Goal: Transaction & Acquisition: Purchase product/service

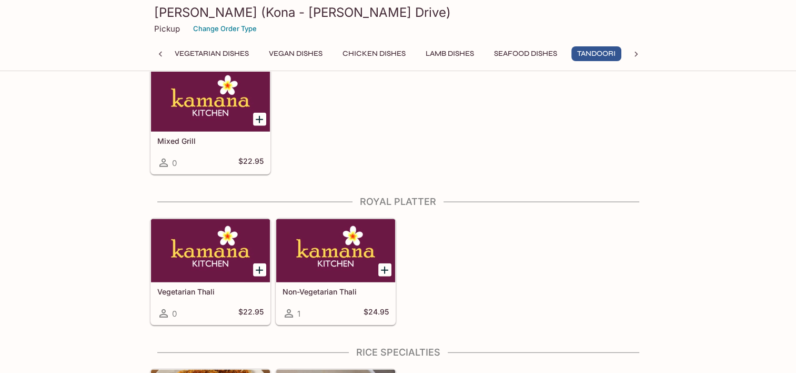
scroll to position [2584, 0]
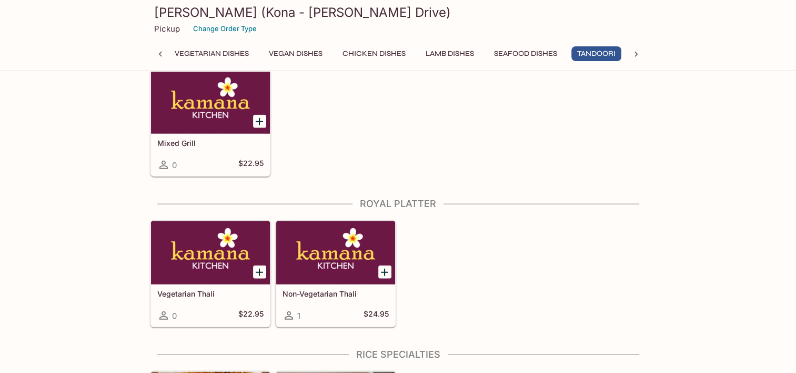
click at [194, 257] on div at bounding box center [210, 252] width 119 height 63
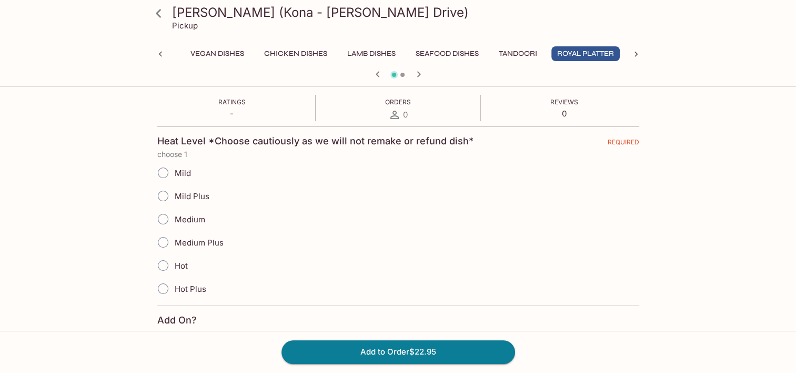
scroll to position [188, 0]
click at [165, 201] on input "Mild Plus" at bounding box center [163, 197] width 22 height 22
radio input "true"
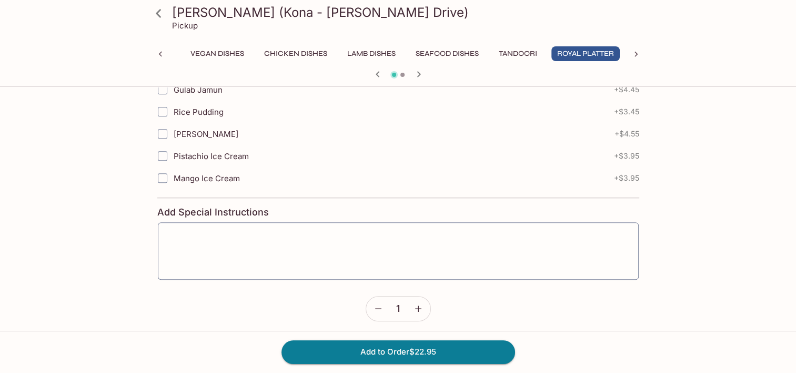
scroll to position [684, 0]
click at [339, 355] on button "Add to Order $22.95" at bounding box center [399, 351] width 234 height 23
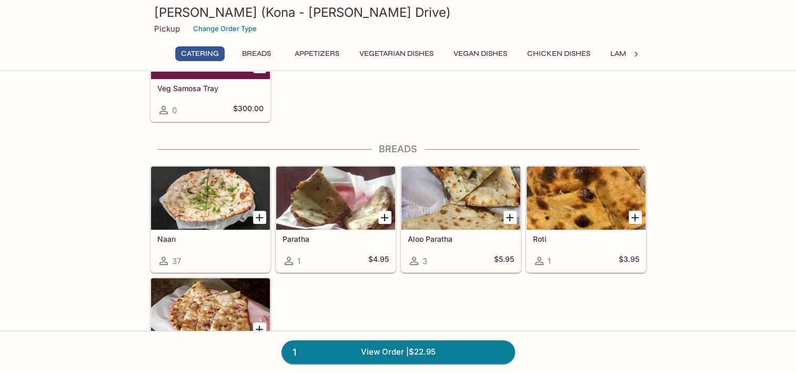
scroll to position [319, 0]
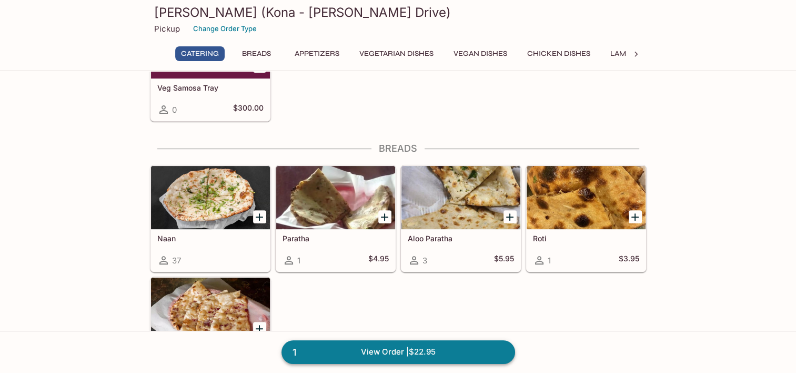
click at [451, 361] on link "1 View Order | $22.95" at bounding box center [399, 351] width 234 height 23
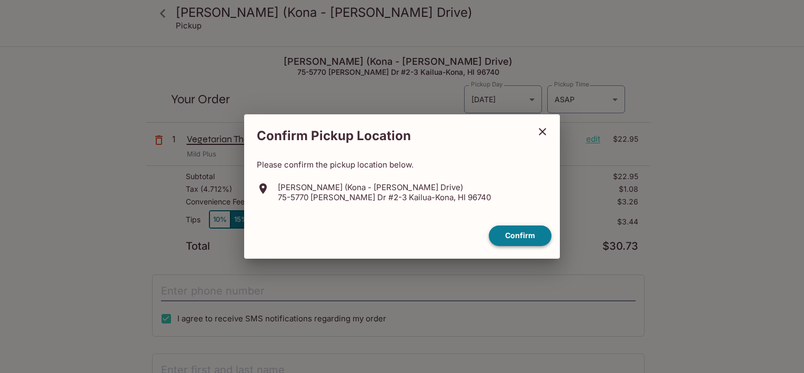
click at [522, 236] on button "Confirm" at bounding box center [520, 235] width 63 height 21
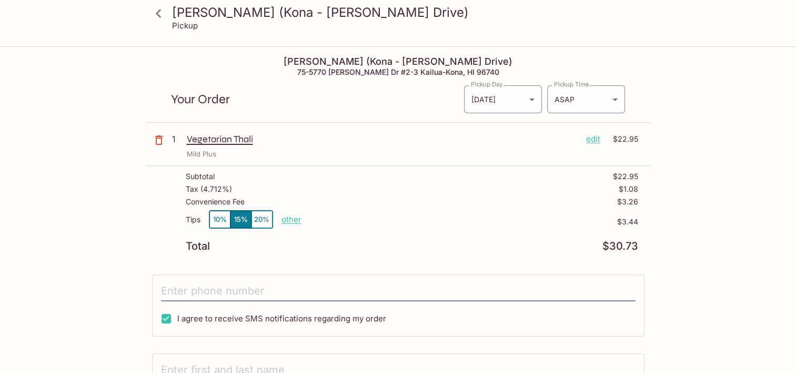
click at [219, 218] on button "10%" at bounding box center [219, 219] width 21 height 17
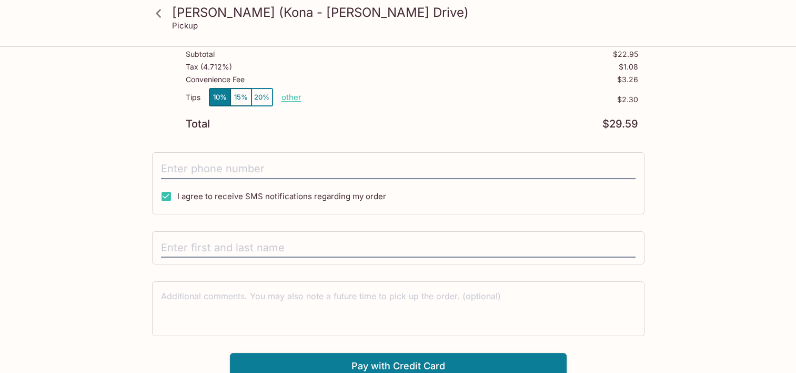
scroll to position [126, 0]
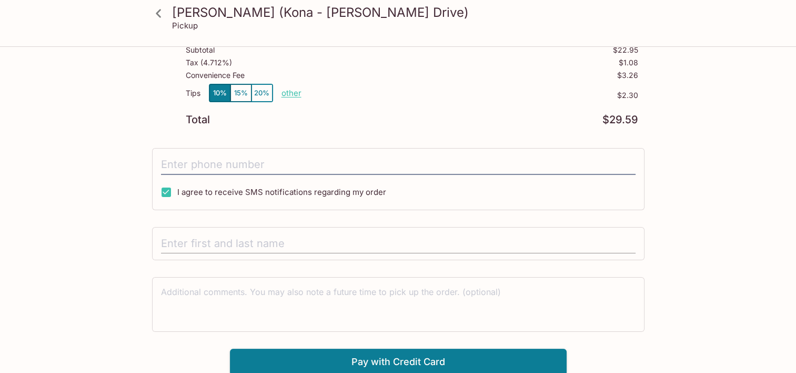
click at [177, 247] on input "text" at bounding box center [398, 244] width 475 height 20
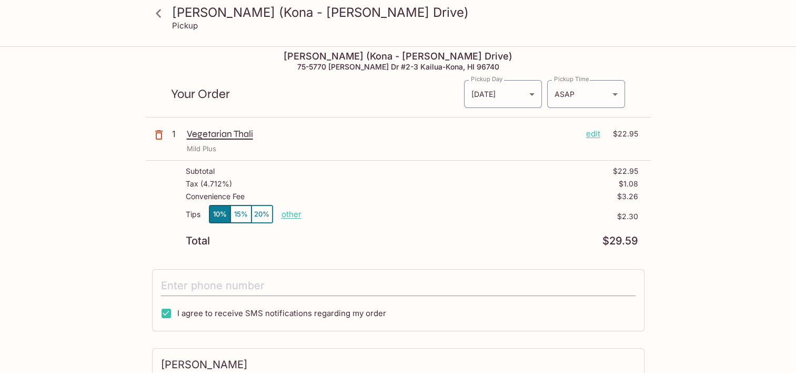
scroll to position [6, 0]
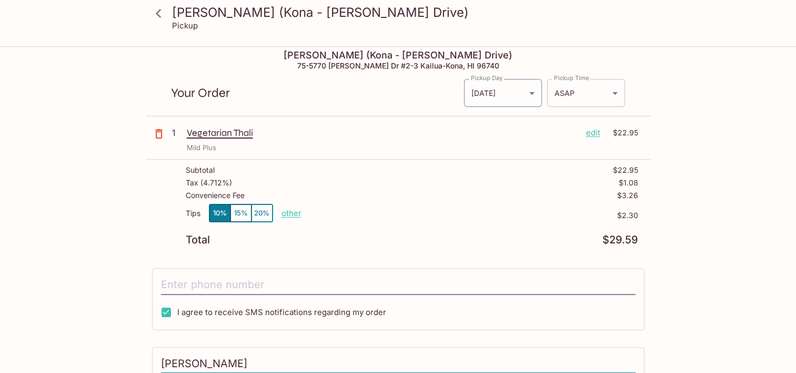
type input "[PERSON_NAME]"
click at [613, 93] on body "Kamana Kitchen (Kona - [PERSON_NAME] Drive) Pickup Kamana Kitchen (Kona - [PERS…" at bounding box center [398, 227] width 796 height 373
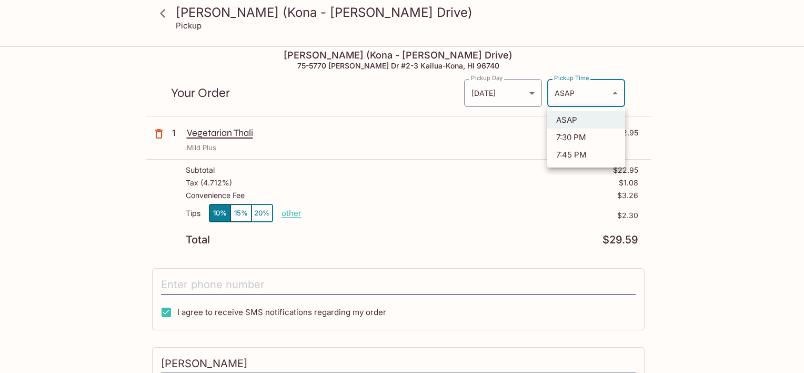
click at [582, 126] on li "ASAP" at bounding box center [586, 119] width 78 height 17
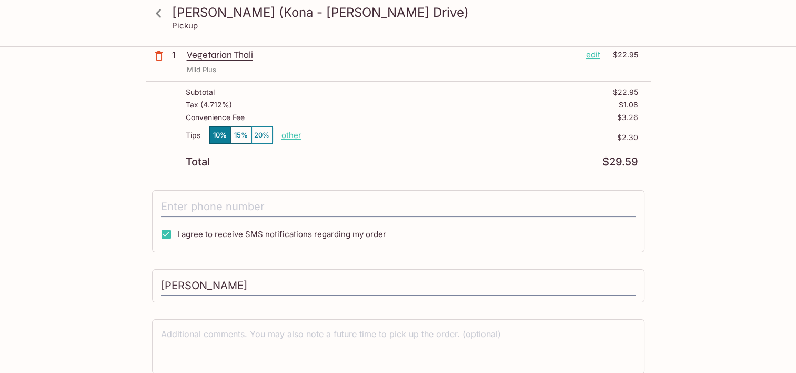
scroll to position [126, 0]
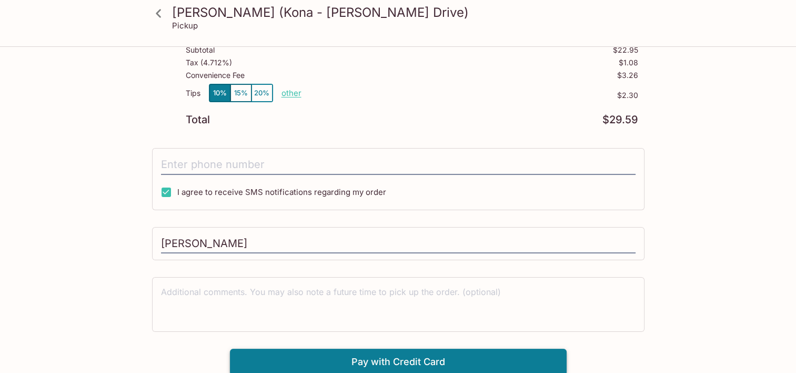
click at [444, 369] on button "Pay with Credit Card" at bounding box center [398, 361] width 337 height 26
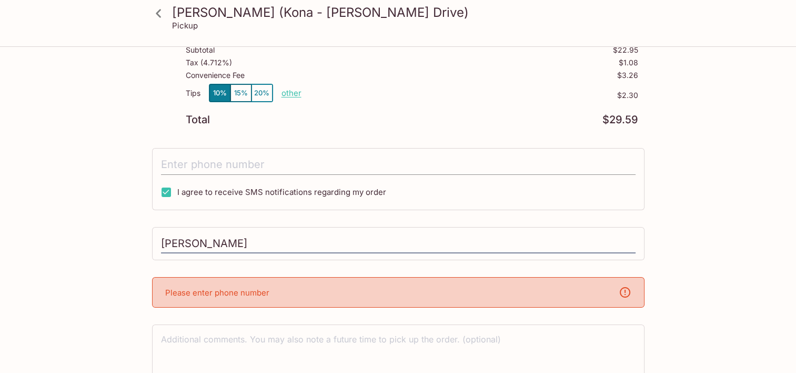
click at [305, 164] on input "tel" at bounding box center [398, 165] width 475 height 20
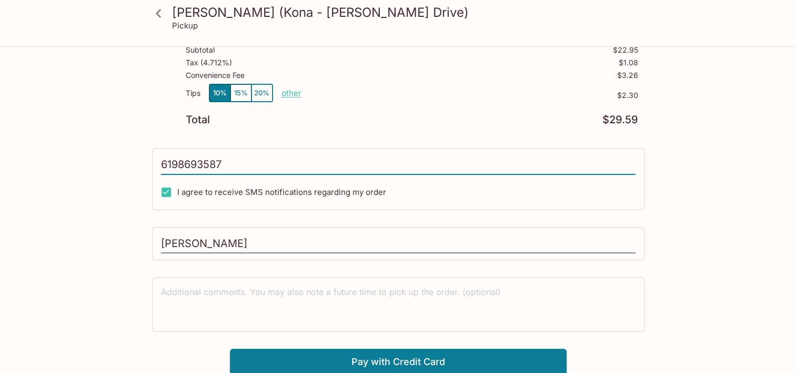
click at [113, 246] on div "Kamana Kitchen (Kona - [PERSON_NAME] Drive) Pickup Kamana Kitchen (Kona - [PERS…" at bounding box center [399, 148] width 674 height 454
click at [428, 359] on button "Pay with Credit Card" at bounding box center [398, 361] width 337 height 26
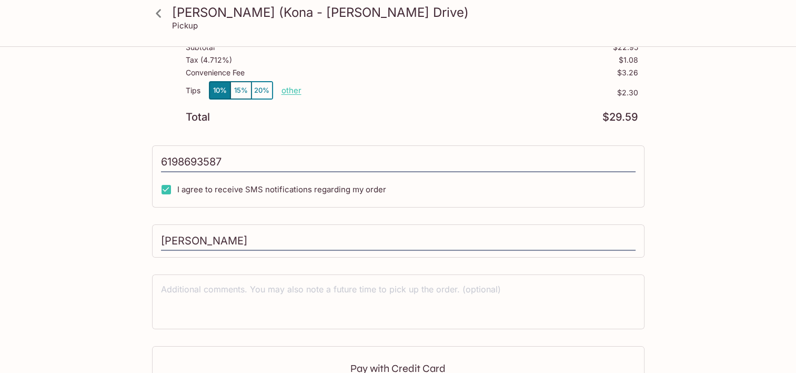
type input "[PHONE_NUMBER]"
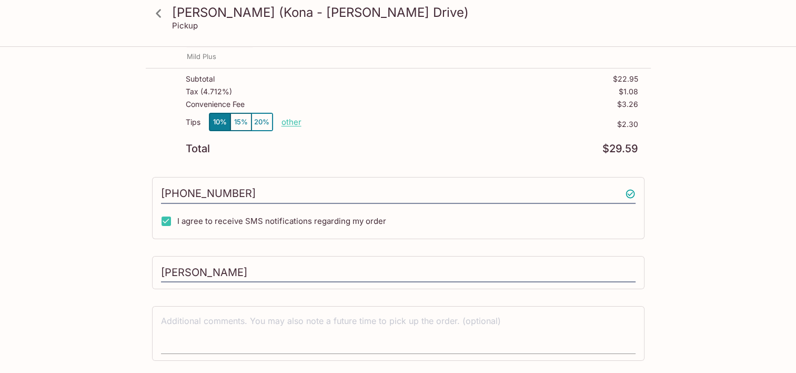
scroll to position [126, 0]
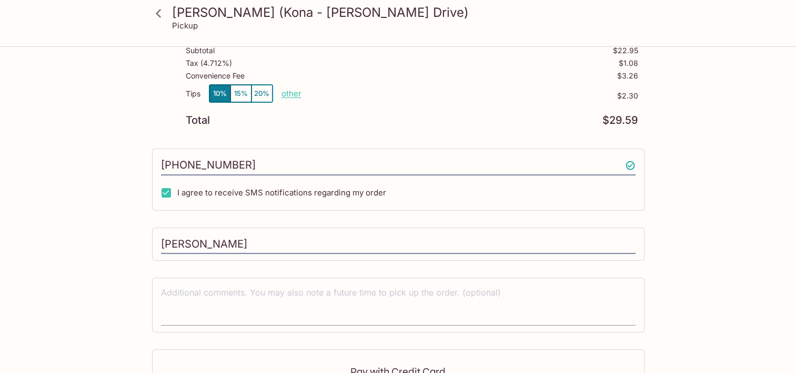
click at [292, 305] on textarea at bounding box center [398, 304] width 475 height 36
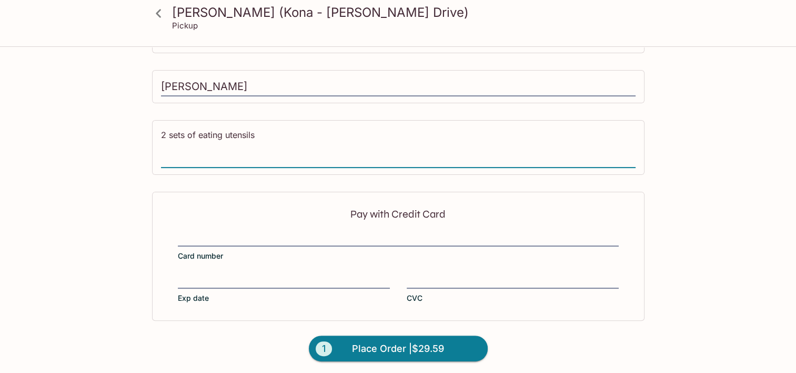
scroll to position [284, 0]
type textarea "2 sets of eating utensils"
click at [385, 341] on span "Place Order | $29.59" at bounding box center [398, 347] width 92 height 17
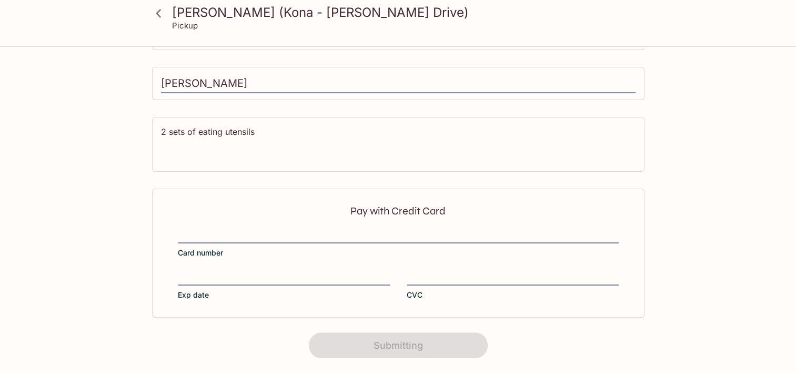
scroll to position [0, 0]
